Goal: Check status: Check status

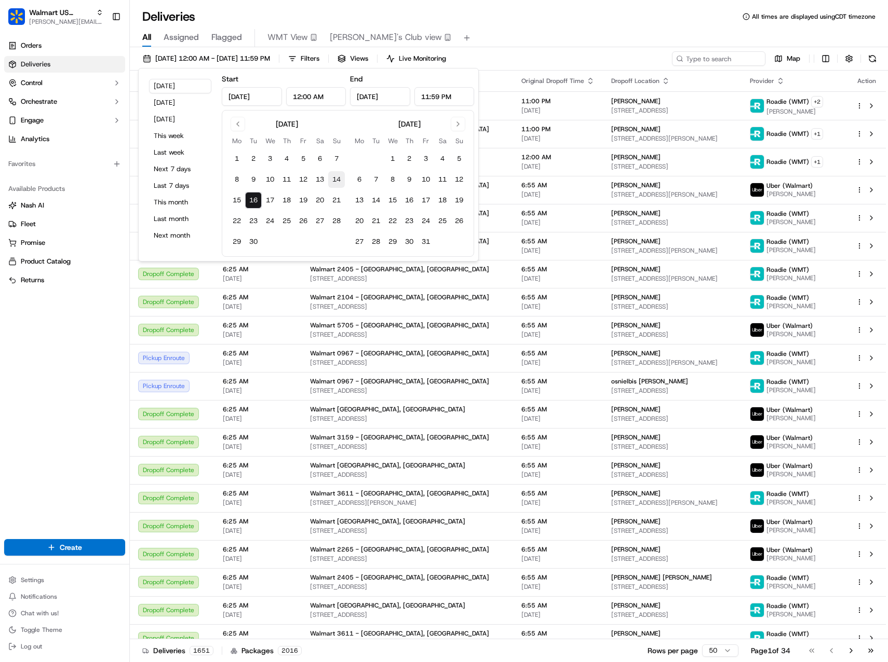
click at [335, 183] on button "14" at bounding box center [336, 179] width 17 height 17
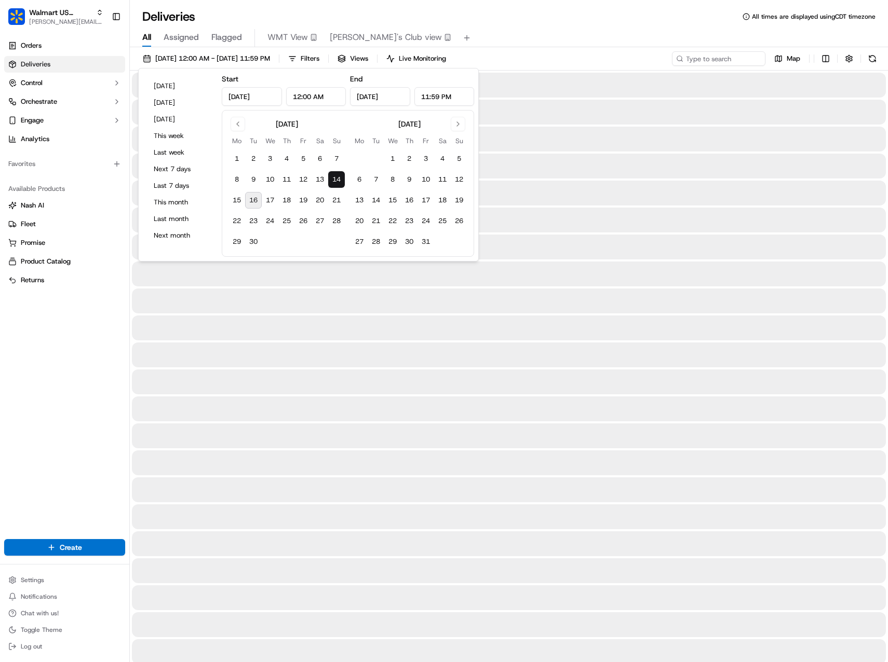
type input "[DATE]"
click at [736, 60] on input at bounding box center [703, 58] width 125 height 15
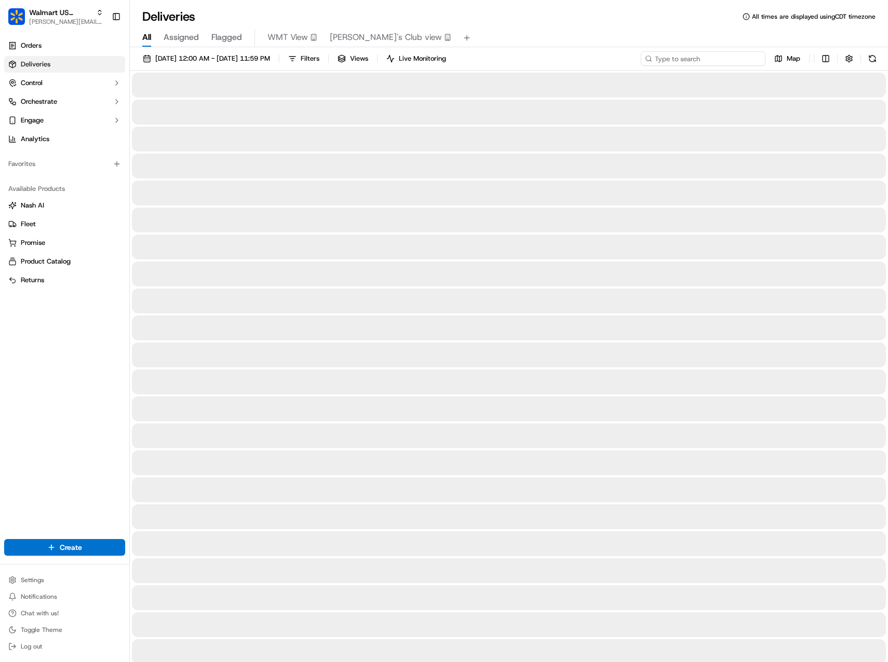
paste input "200013762229129"
type input "200013762229129"
